Goal: Information Seeking & Learning: Learn about a topic

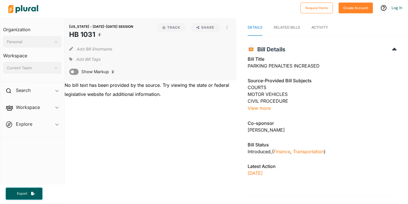
click at [95, 27] on span "NORTH CAROLINA - 1987-1988 SESSION" at bounding box center [101, 26] width 64 height 4
click at [118, 27] on span "NORTH CAROLINA - 1987-1988 SESSION" at bounding box center [101, 26] width 64 height 4
click at [283, 31] on link "RELATED BILLS" at bounding box center [287, 28] width 26 height 16
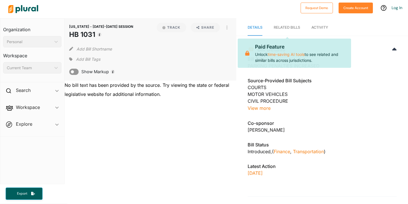
click at [323, 31] on link "Activity" at bounding box center [319, 28] width 17 height 16
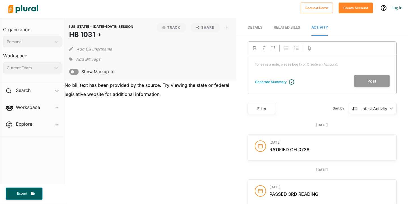
click at [229, 10] on div at bounding box center [152, 9] width 292 height 20
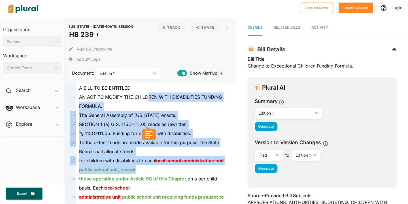
drag, startPoint x: 146, startPoint y: 95, endPoint x: 148, endPoint y: 169, distance: 74.0
click at [166, 138] on div "To the extent funds are made available for this purpose, the State Board shall …" at bounding box center [153, 147] width 154 height 18
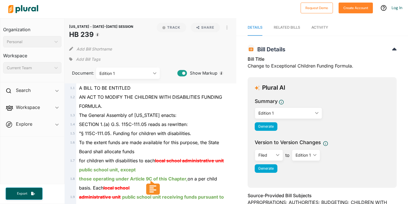
click at [142, 73] on div "Edition 1" at bounding box center [124, 73] width 51 height 6
click at [139, 88] on div "Filed" at bounding box center [128, 86] width 55 height 5
click at [138, 71] on div "Filed" at bounding box center [124, 73] width 51 height 6
click at [132, 101] on div "Edition 1" at bounding box center [128, 99] width 55 height 5
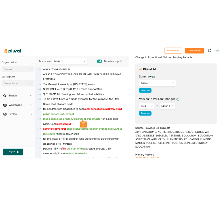
scroll to position [25, 0]
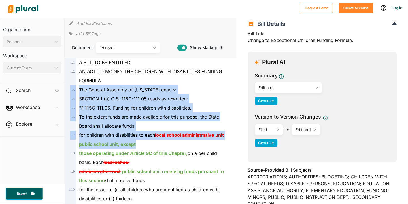
drag, startPoint x: 137, startPoint y: 77, endPoint x: 144, endPoint y: 150, distance: 74.0
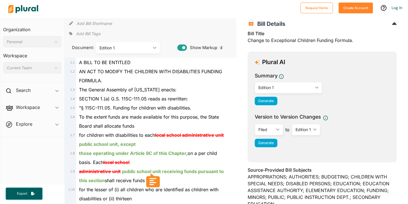
click at [179, 95] on div "SECTION 1.(a) G.S. 115C-111.05 reads as rewritten:" at bounding box center [153, 98] width 154 height 9
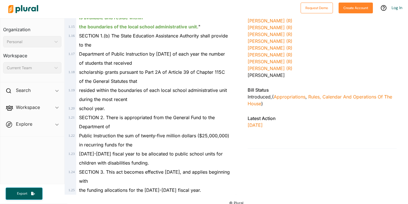
scroll to position [0, 0]
